Goal: Find specific page/section: Find specific page/section

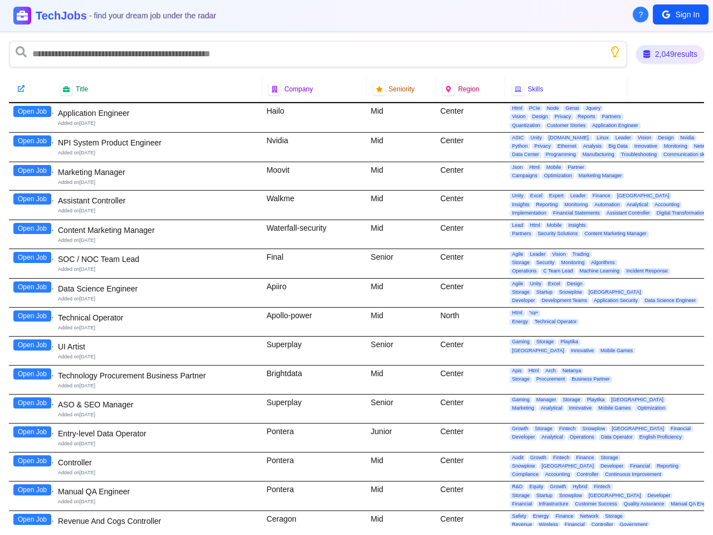
click at [356, 267] on div "Final" at bounding box center [314, 263] width 104 height 29
click at [641, 14] on span "?" at bounding box center [641, 14] width 4 height 11
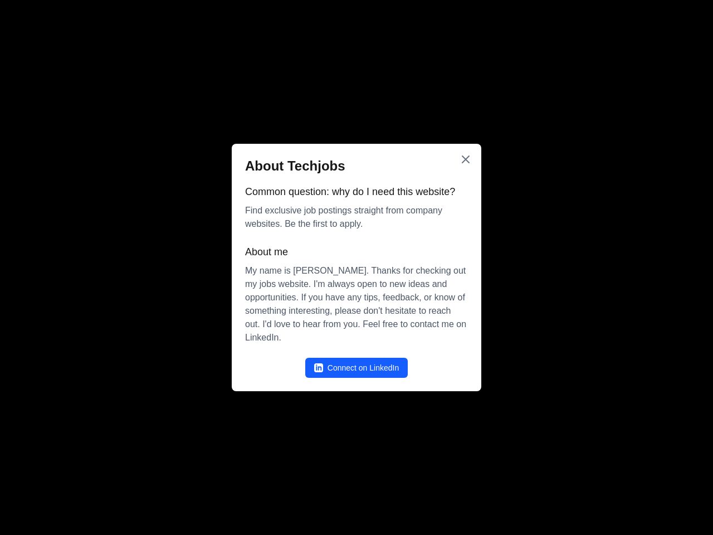
click at [681, 14] on div at bounding box center [356, 267] width 713 height 535
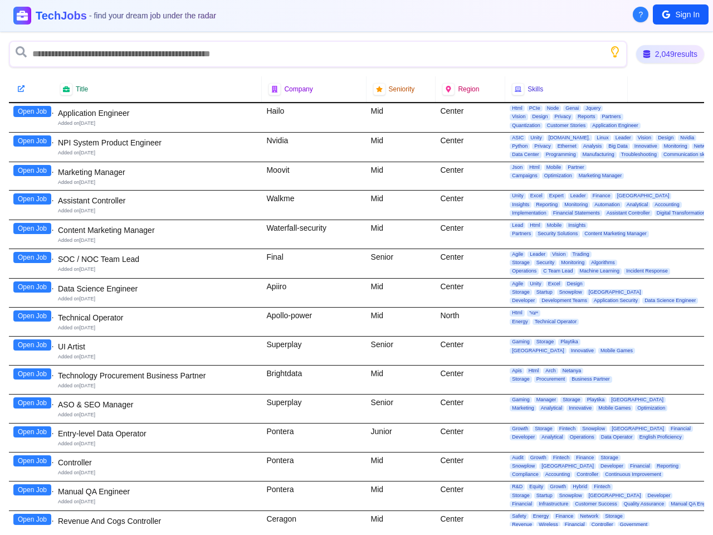
click at [613, 52] on icon "Show search tips" at bounding box center [614, 51] width 11 height 11
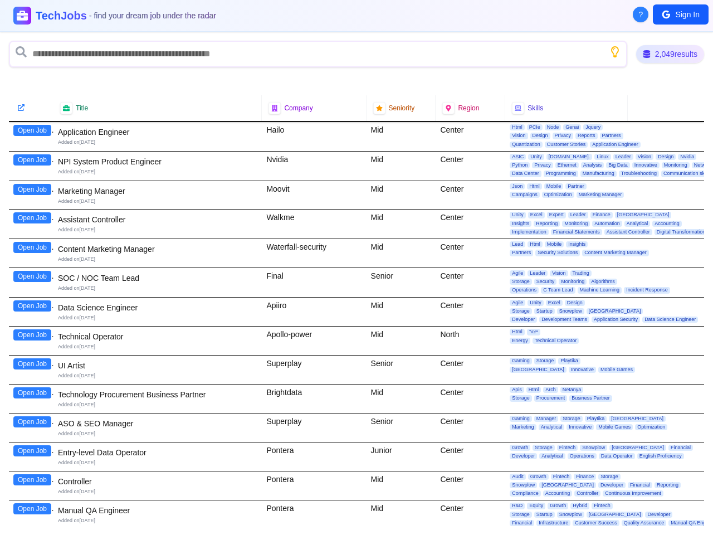
click at [32, 111] on div at bounding box center [31, 107] width 31 height 11
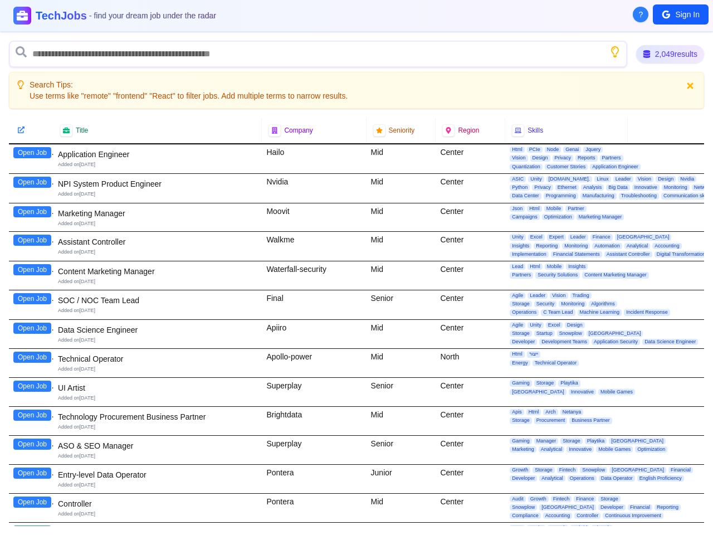
click at [32, 141] on div "Title Company Seniority Region Skills Open Job Application Engineer Added on [D…" at bounding box center [356, 322] width 695 height 408
click at [32, 170] on div "Open Job" at bounding box center [31, 158] width 45 height 29
click at [32, 199] on div "Open Job" at bounding box center [31, 188] width 45 height 29
click at [32, 228] on div "Open Job" at bounding box center [31, 217] width 45 height 28
click at [32, 257] on div "Open Job" at bounding box center [31, 246] width 45 height 29
